Goal: Obtain resource: Download file/media

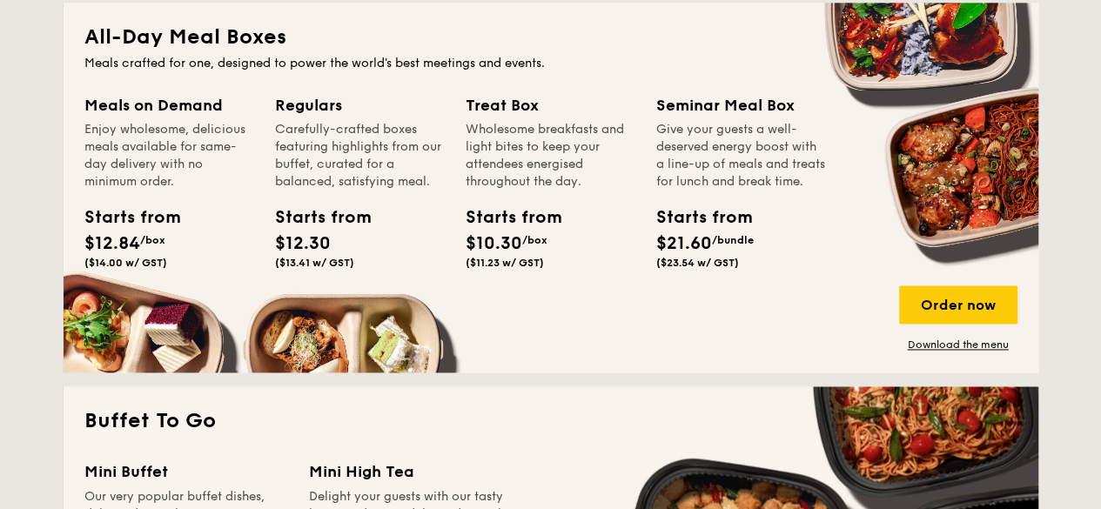
scroll to position [1131, 0]
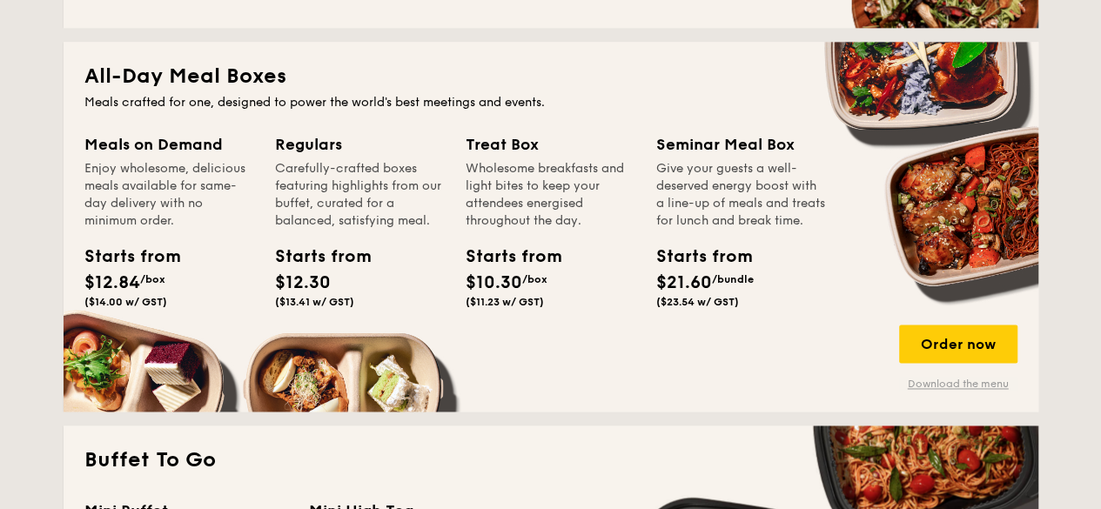
click at [940, 386] on link "Download the menu" at bounding box center [958, 384] width 118 height 14
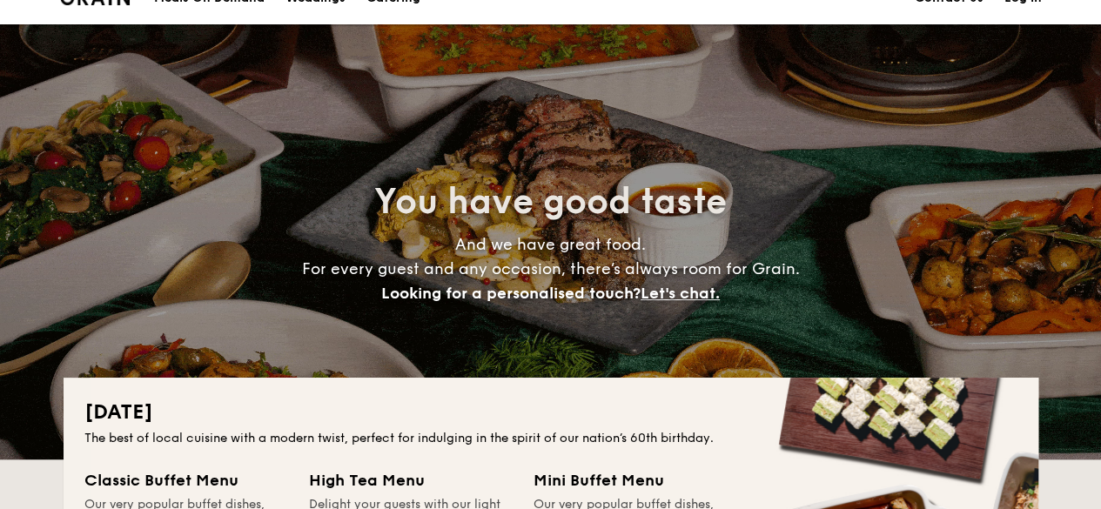
scroll to position [0, 0]
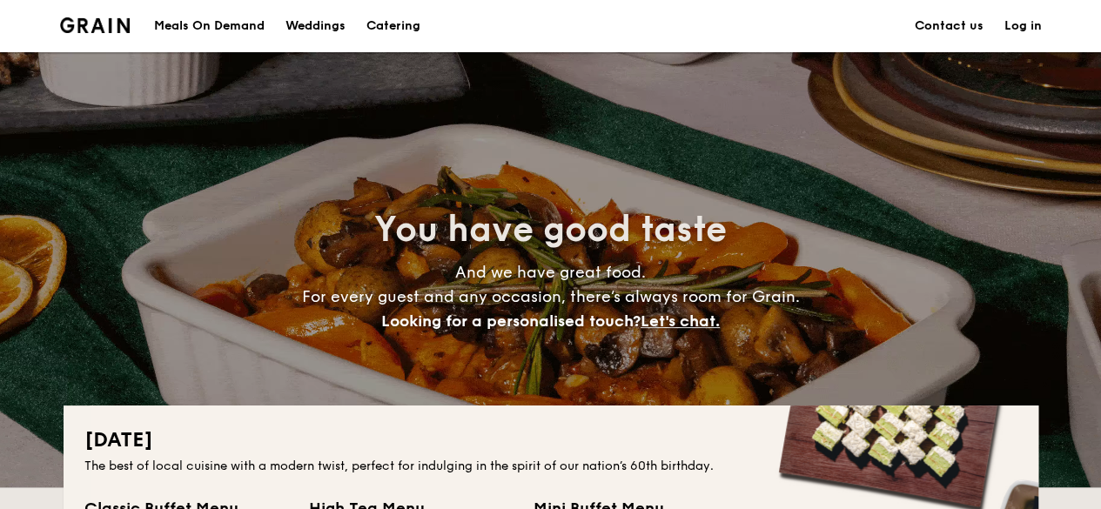
click at [223, 25] on div "Meals On Demand" at bounding box center [209, 26] width 111 height 52
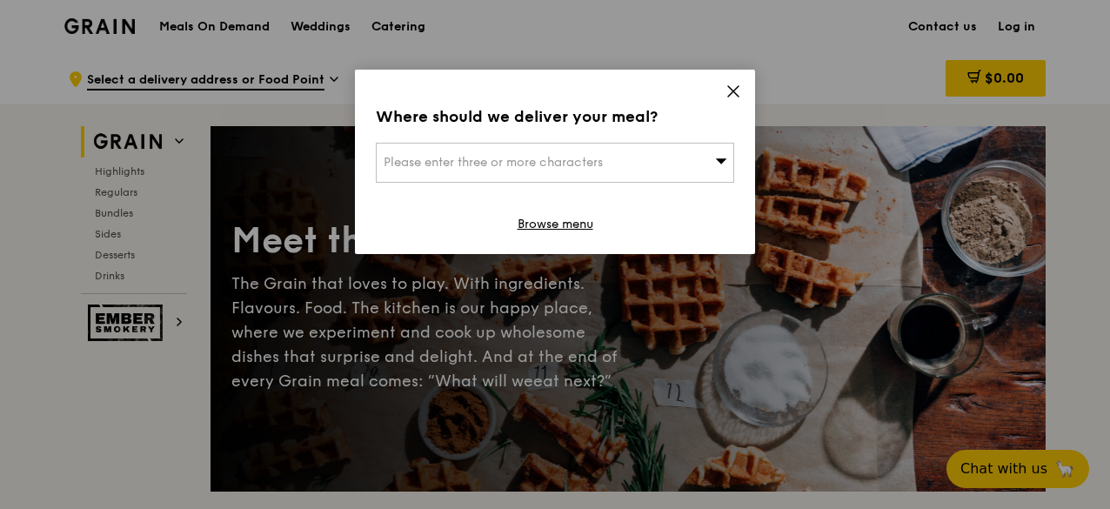
click at [736, 88] on icon at bounding box center [734, 92] width 16 height 16
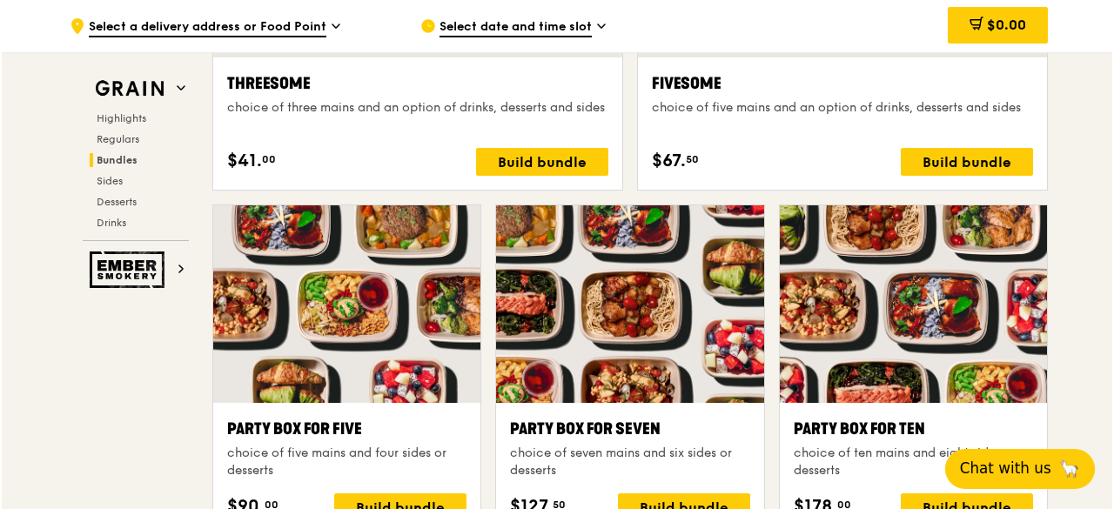
scroll to position [3394, 0]
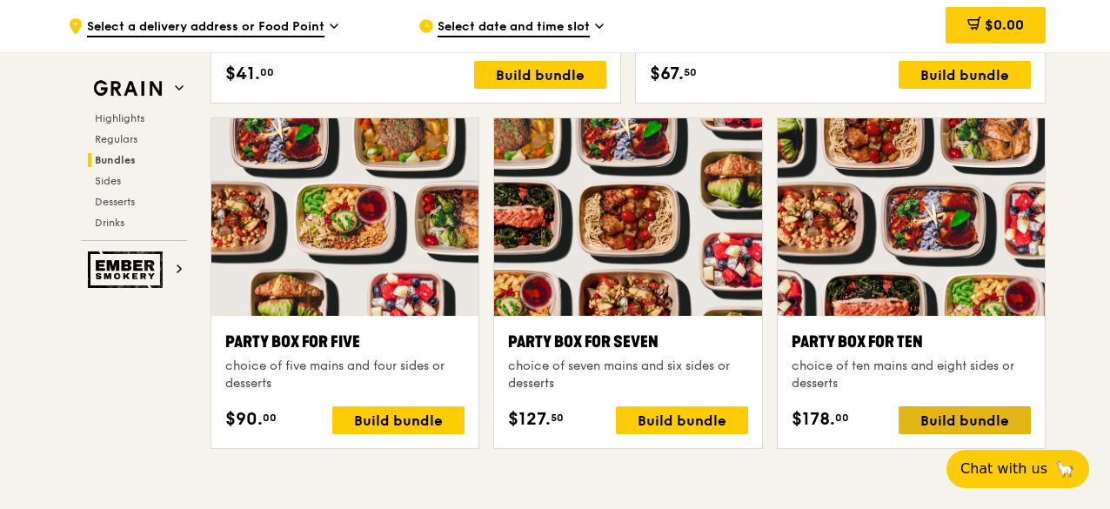
click at [954, 406] on div "Build bundle" at bounding box center [965, 420] width 132 height 28
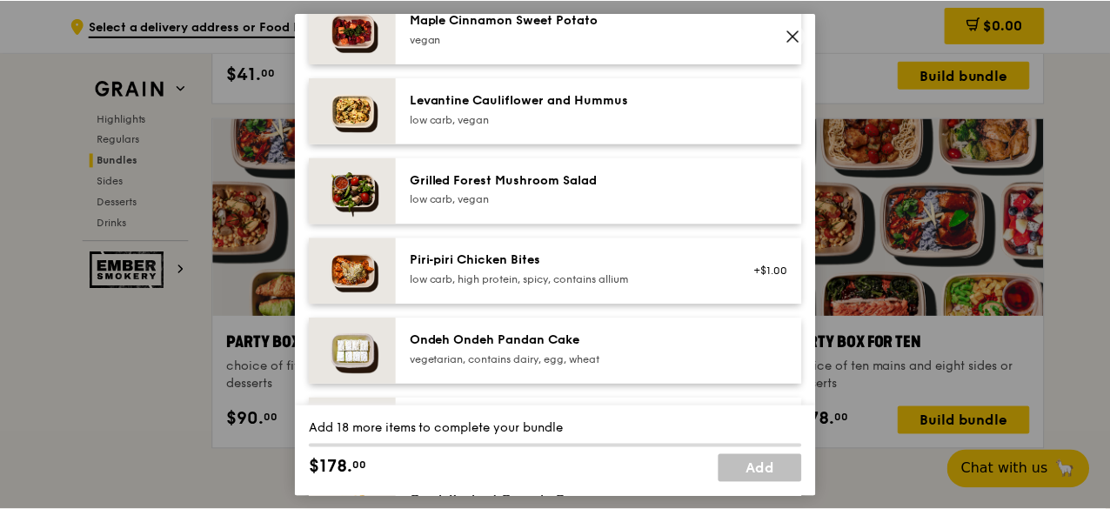
scroll to position [724, 0]
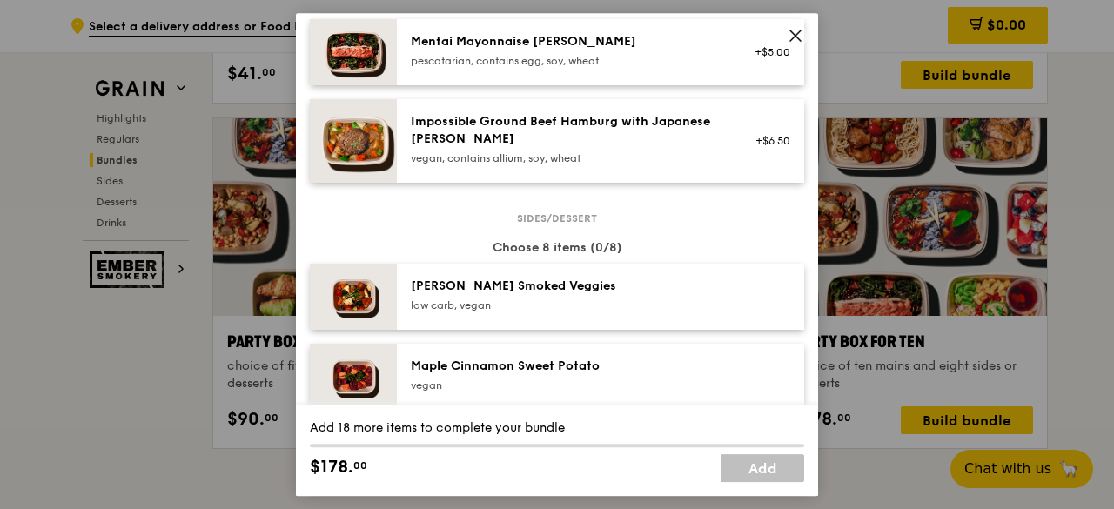
click at [790, 35] on icon at bounding box center [796, 36] width 16 height 16
